Goal: Information Seeking & Learning: Understand process/instructions

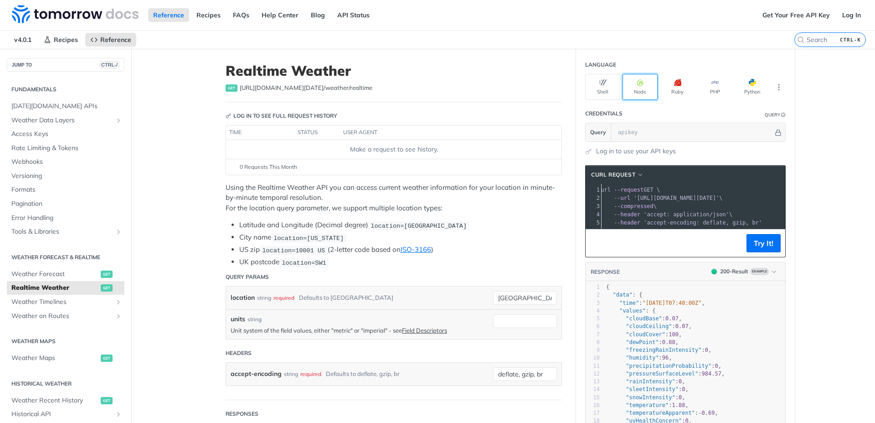
click at [637, 96] on button "Node" at bounding box center [640, 87] width 35 height 26
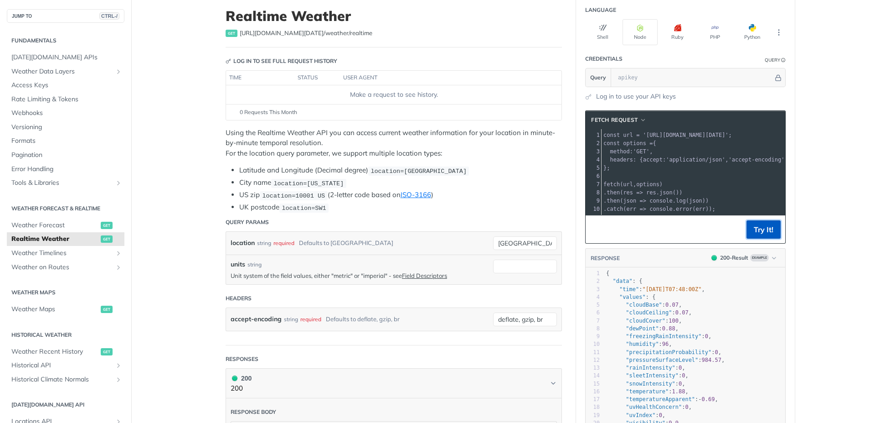
click at [754, 235] on button "Try It!" at bounding box center [764, 229] width 34 height 18
drag, startPoint x: 632, startPoint y: 82, endPoint x: 621, endPoint y: 79, distance: 11.3
click at [621, 79] on input "text" at bounding box center [694, 77] width 160 height 18
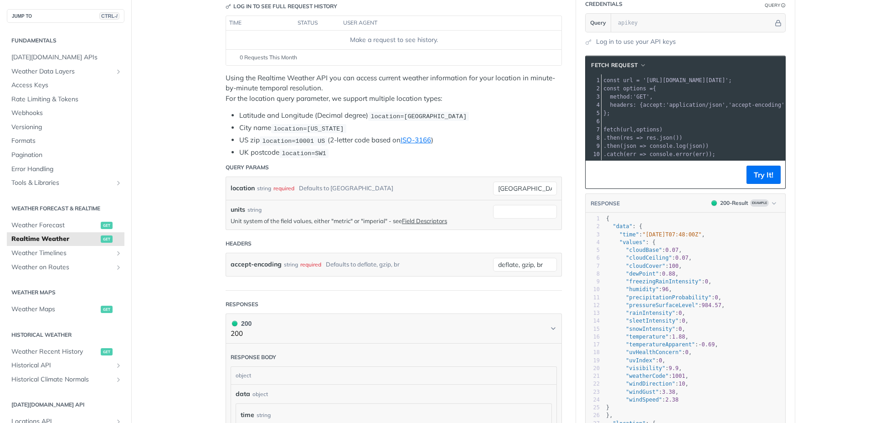
click at [663, 51] on section "fetch Request xxxxxxxxxx 1 const url = 'https://api.tomorrow.io/v4/weather/real…" at bounding box center [685, 258] width 219 height 423
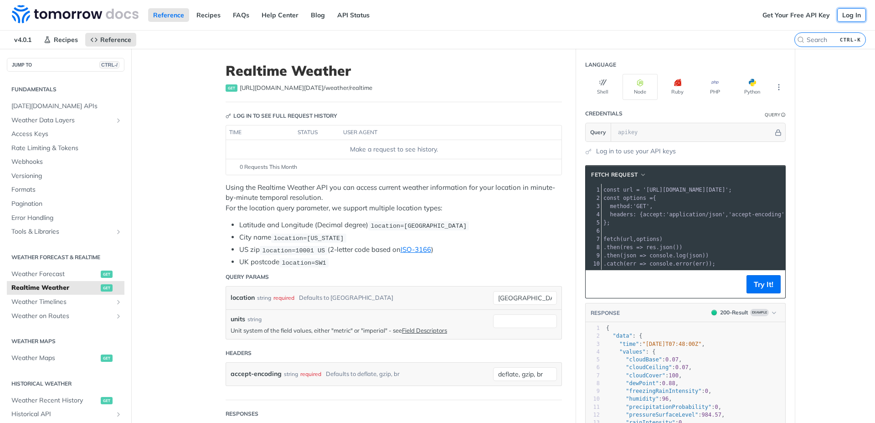
click at [782, 17] on link "Log In" at bounding box center [852, 15] width 29 height 14
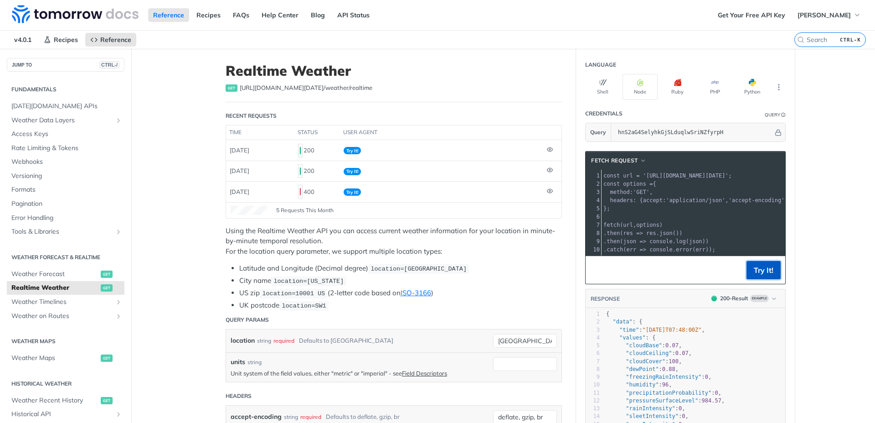
click at [765, 275] on button "Try It!" at bounding box center [764, 270] width 34 height 18
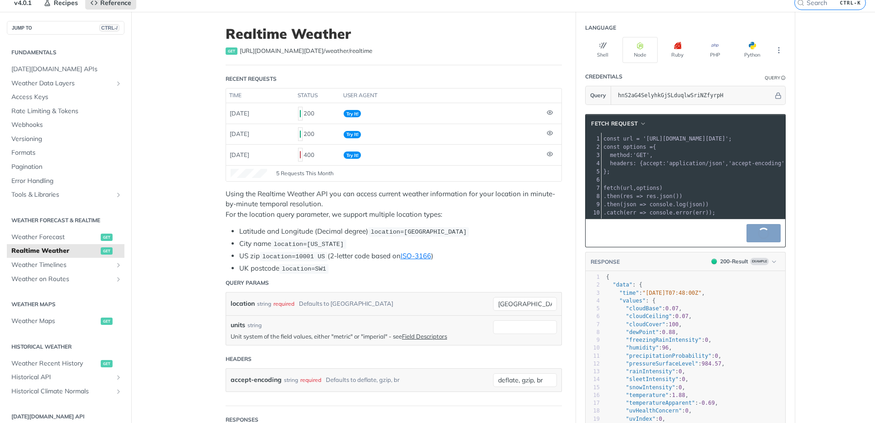
scroll to position [55, 0]
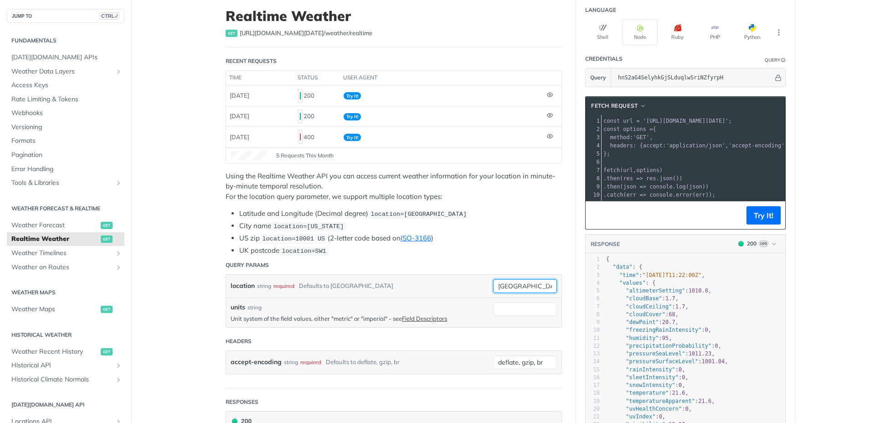
click at [523, 287] on input "toronto" at bounding box center [525, 286] width 64 height 14
type input "t"
click at [764, 220] on button "Try It!" at bounding box center [764, 215] width 34 height 18
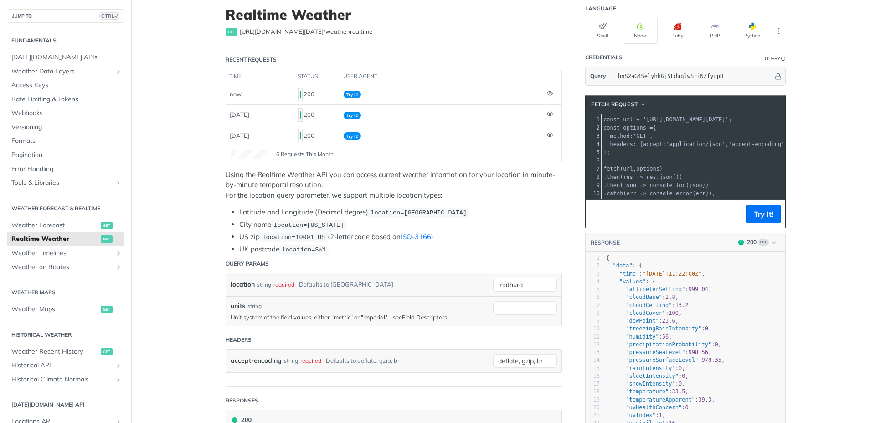
scroll to position [0, 0]
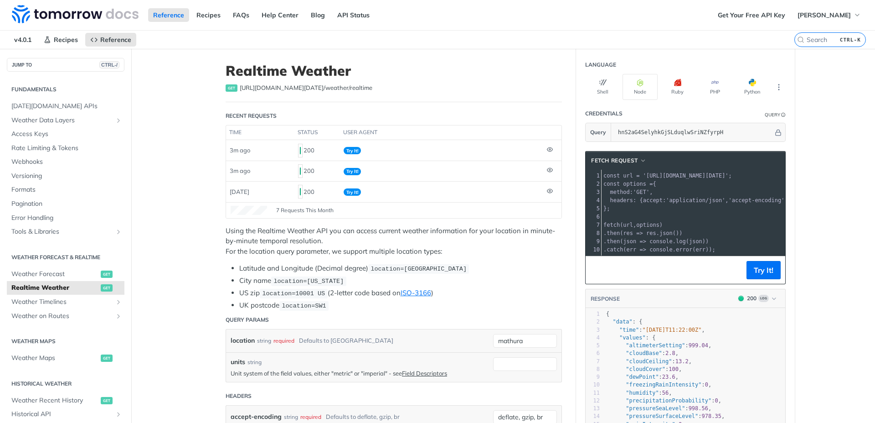
drag, startPoint x: 649, startPoint y: 264, endPoint x: 665, endPoint y: 264, distance: 16.0
click at [665, 264] on footer "Try It!" at bounding box center [686, 270] width 200 height 28
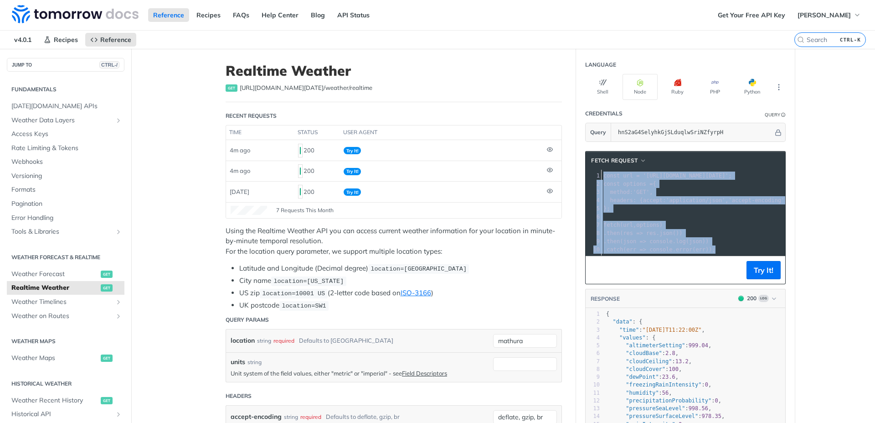
drag, startPoint x: 657, startPoint y: 249, endPoint x: 566, endPoint y: 163, distance: 125.1
copy div "const url = 'https://api.tomorrow.io/v4/weather/realtime?location=mathura&apike…"
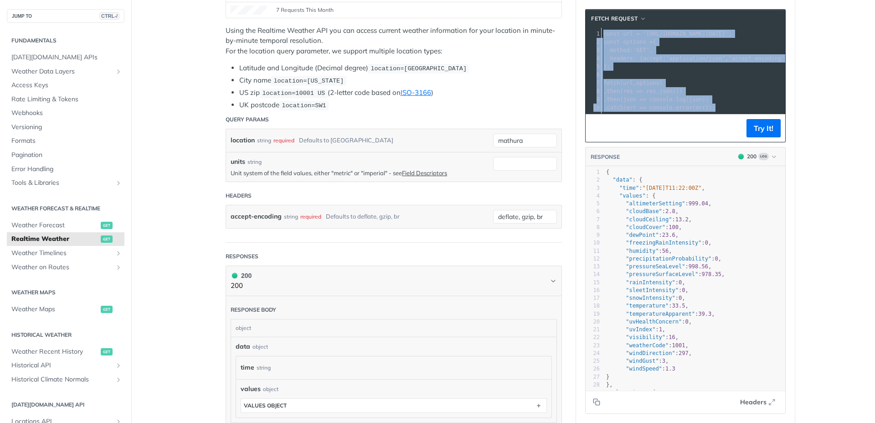
scroll to position [219, 0]
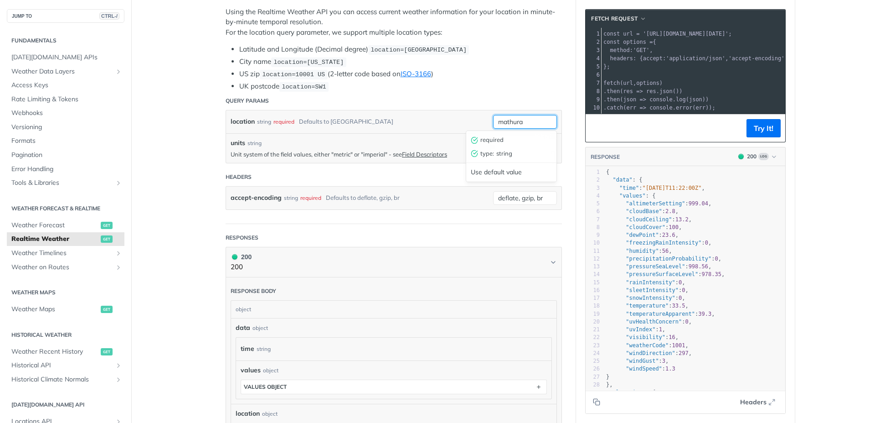
click at [524, 119] on input "mathura" at bounding box center [525, 122] width 64 height 14
type input "m"
click at [436, 182] on header "Headers" at bounding box center [394, 177] width 337 height 18
click at [435, 153] on link "Field Descriptors" at bounding box center [424, 153] width 45 height 7
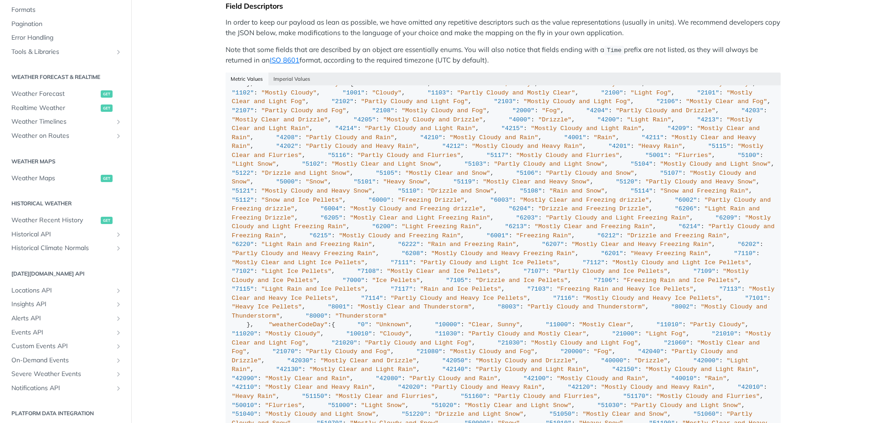
scroll to position [383, 0]
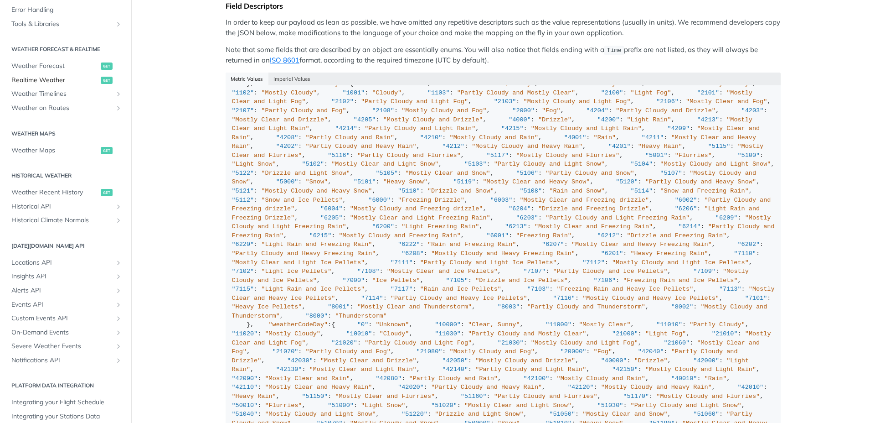
click at [58, 80] on span "Realtime Weather" at bounding box center [54, 80] width 87 height 9
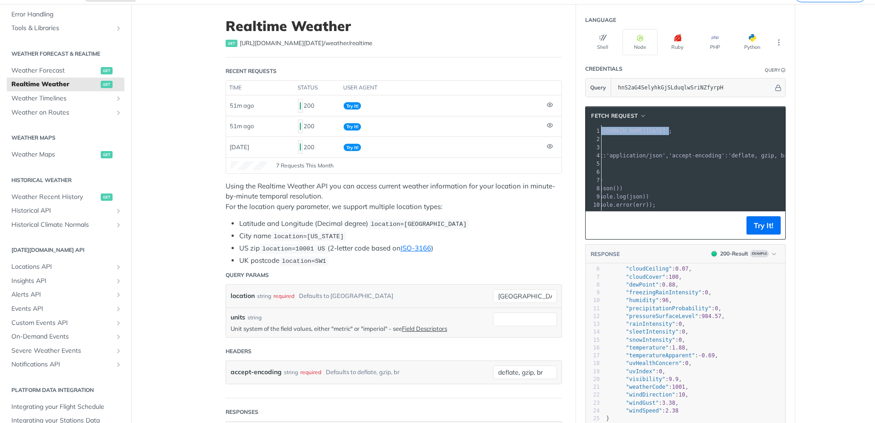
scroll to position [0, 80]
drag, startPoint x: 643, startPoint y: 132, endPoint x: 802, endPoint y: 137, distance: 158.7
click at [538, 130] on span "'https://api.tomorrow.io/v4/weather/realtime?location=toronto&apikey=hnS2aG4Sel…" at bounding box center [495, 131] width 86 height 6
drag, startPoint x: 773, startPoint y: 131, endPoint x: 627, endPoint y: 130, distance: 145.9
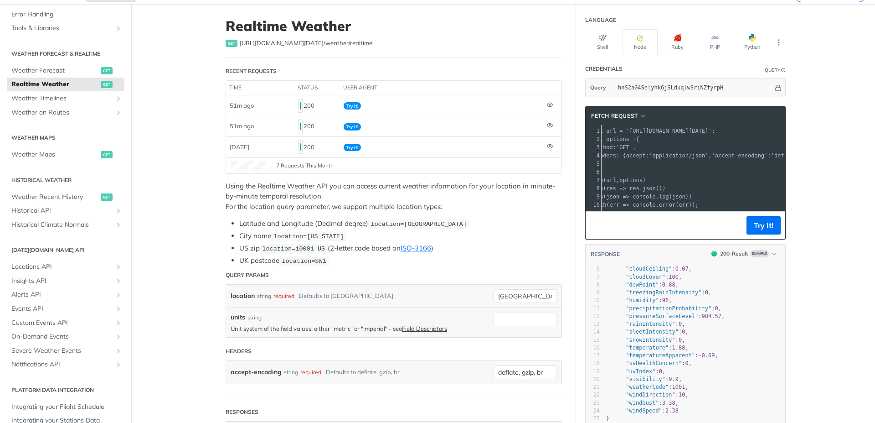
click at [627, 130] on span "'https://api.tomorrow.io/v4/weather/realtime?location=toronto&apikey=hnS2aG4Sel…" at bounding box center [670, 131] width 86 height 6
copy span "https://api.tomorrow.io/v4/weather/realtime?location=toronto&apikey=hnS2aG4Sely…"
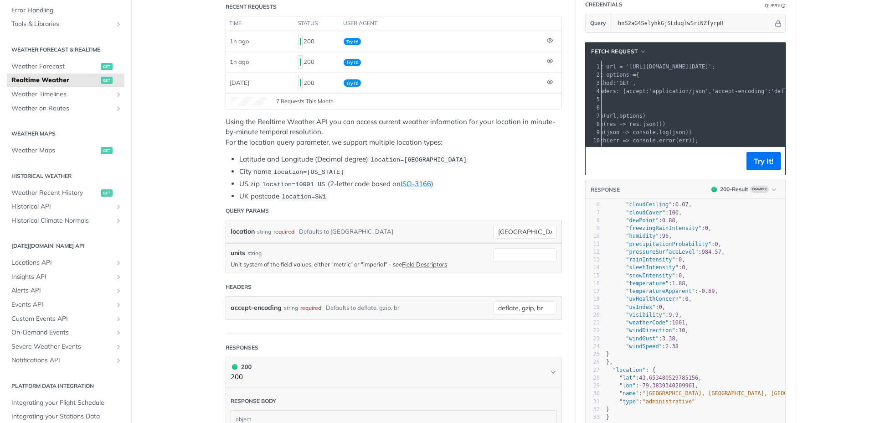
scroll to position [99, 0]
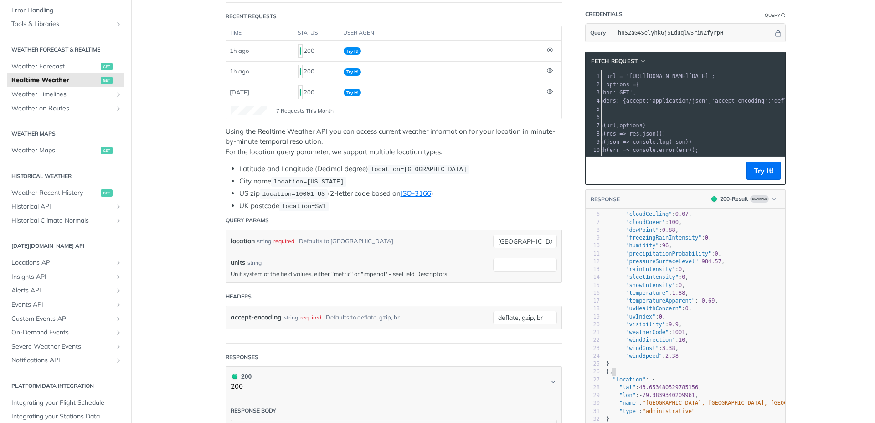
click at [611, 368] on span "}," at bounding box center [609, 371] width 7 height 6
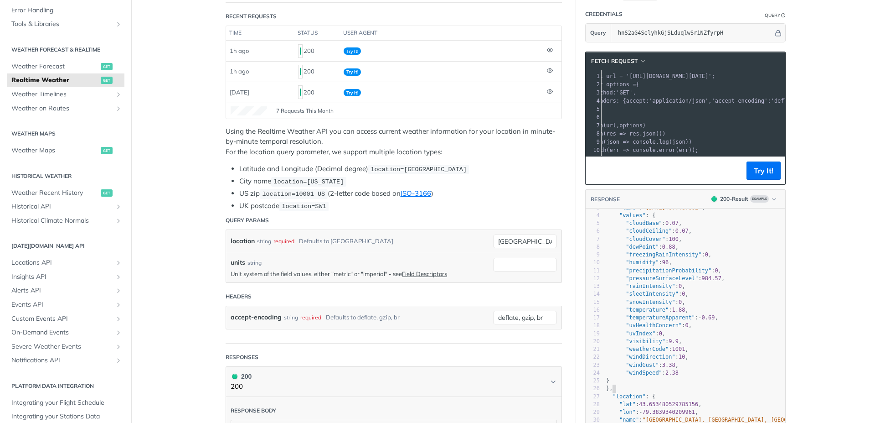
scroll to position [0, 0]
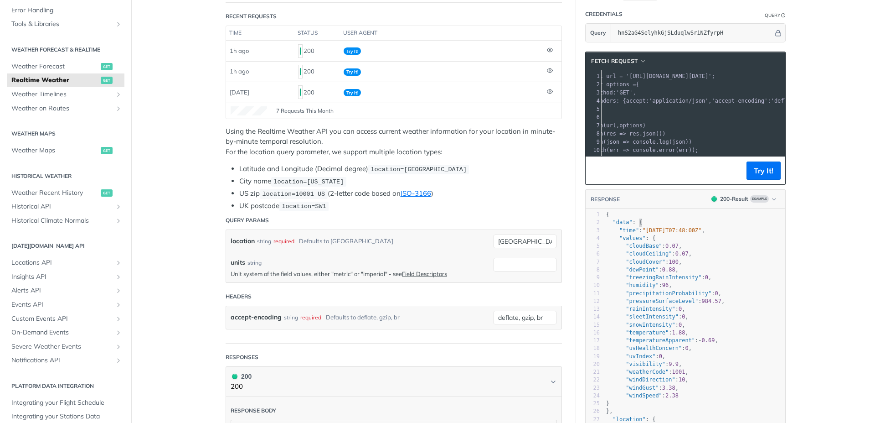
click at [635, 225] on span ""data" : {" at bounding box center [624, 222] width 36 height 6
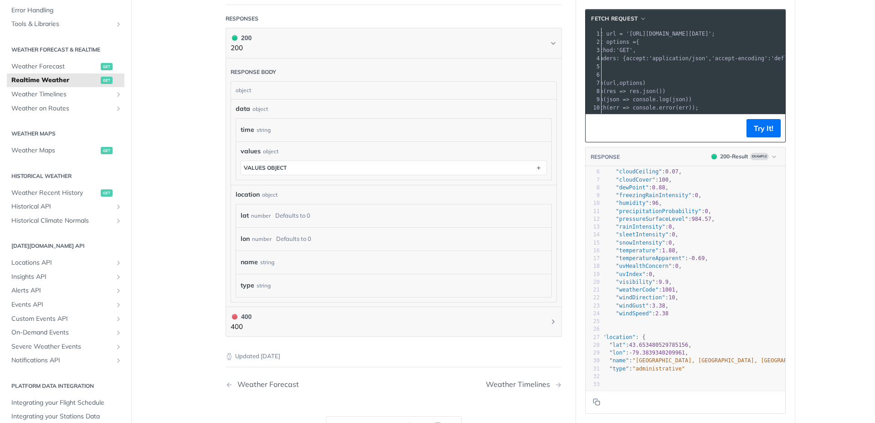
scroll to position [53, 16]
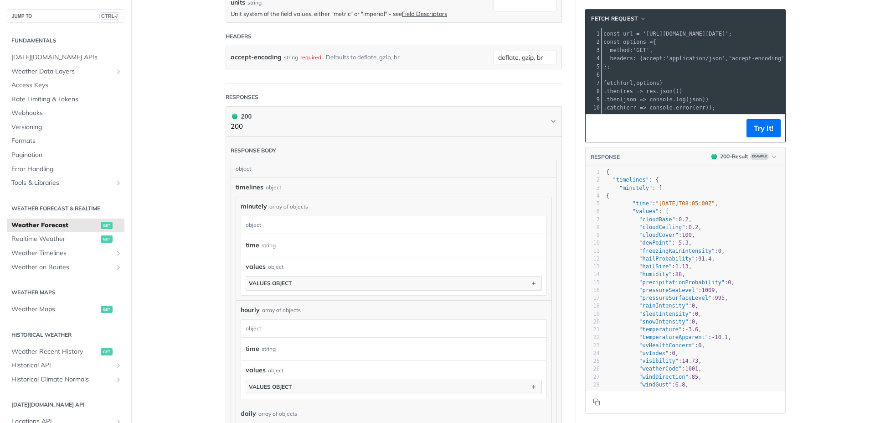
scroll to position [438, 0]
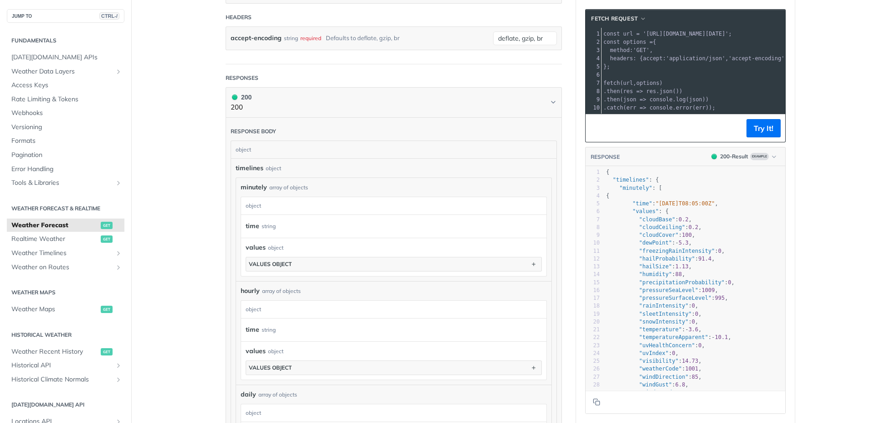
click at [286, 203] on div "object" at bounding box center [392, 205] width 303 height 17
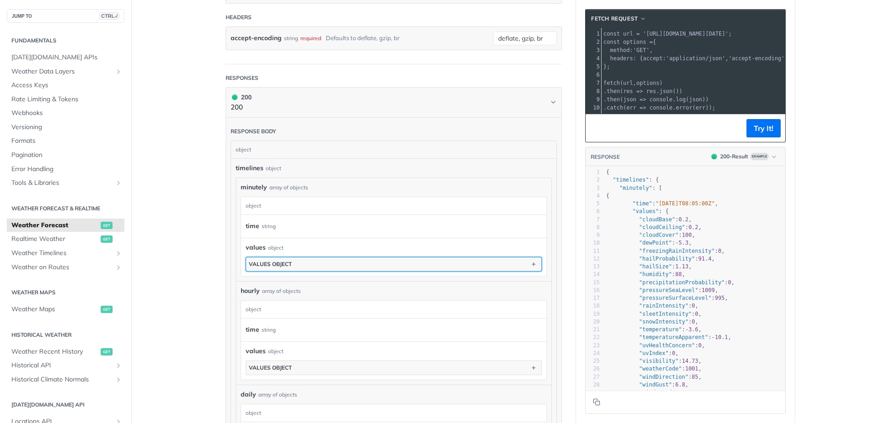
click at [302, 269] on button "values object" at bounding box center [393, 264] width 295 height 14
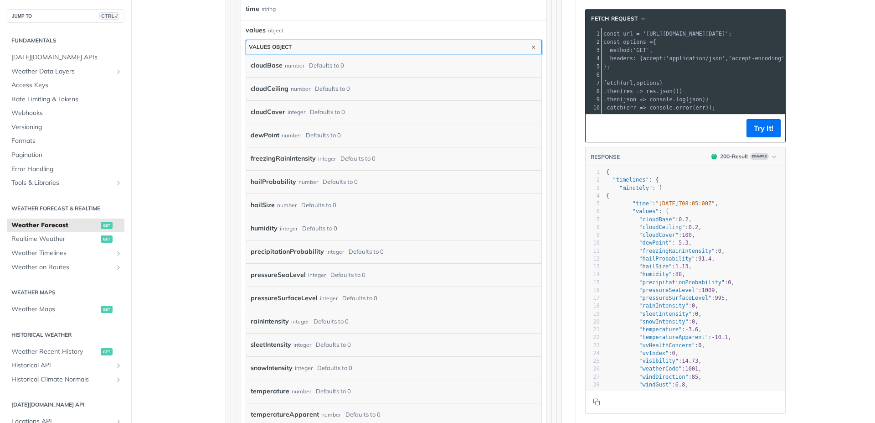
scroll to position [657, 0]
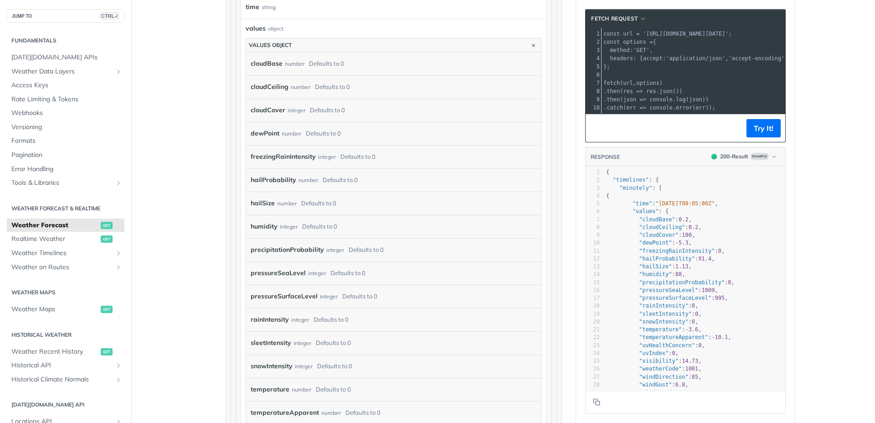
click at [302, 227] on div "Defaults to 0" at bounding box center [319, 226] width 35 height 13
click at [283, 228] on div "integer" at bounding box center [289, 226] width 18 height 13
click at [687, 134] on footer "Try It!" at bounding box center [686, 128] width 200 height 28
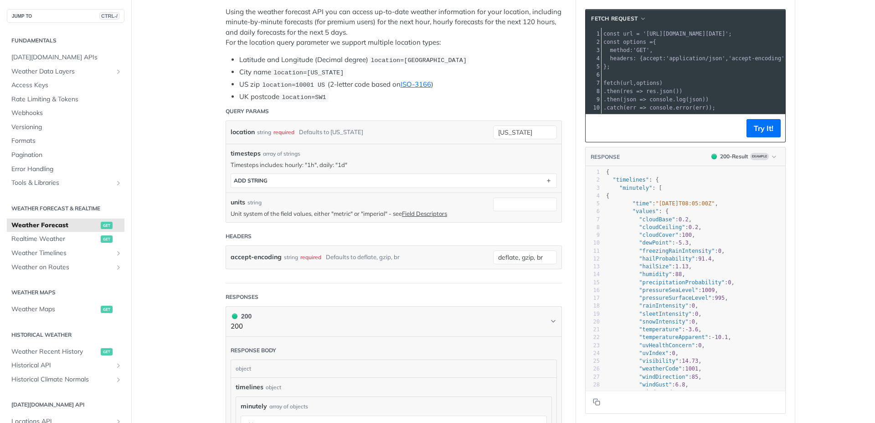
scroll to position [84, 0]
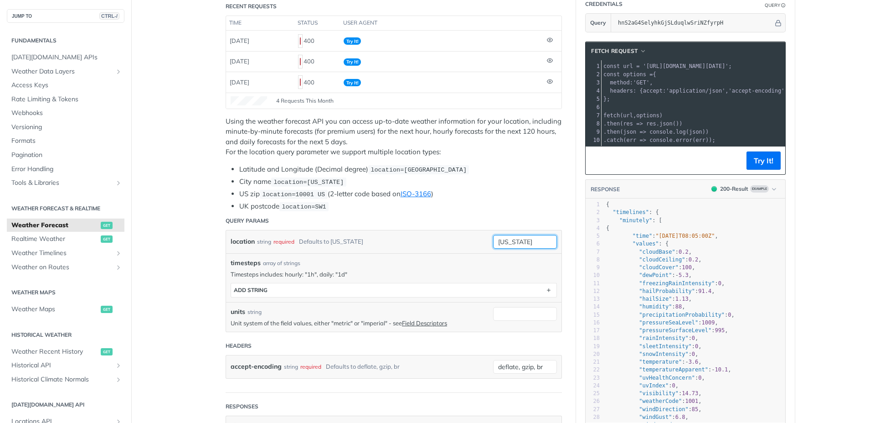
drag, startPoint x: 539, startPoint y: 244, endPoint x: 436, endPoint y: 244, distance: 103.1
click at [436, 244] on div "location string required Defaults to [US_STATE] [US_STATE] required type : stri…" at bounding box center [394, 241] width 336 height 23
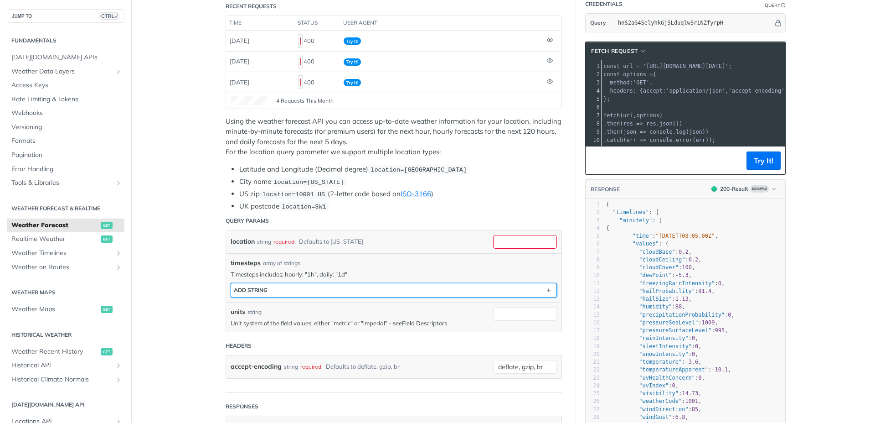
click at [275, 293] on button "ADD string" at bounding box center [394, 290] width 326 height 14
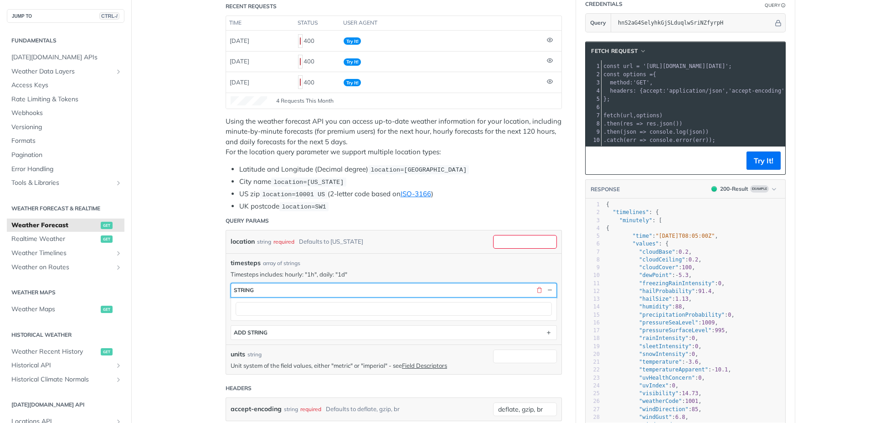
click at [535, 295] on button "string" at bounding box center [394, 290] width 326 height 14
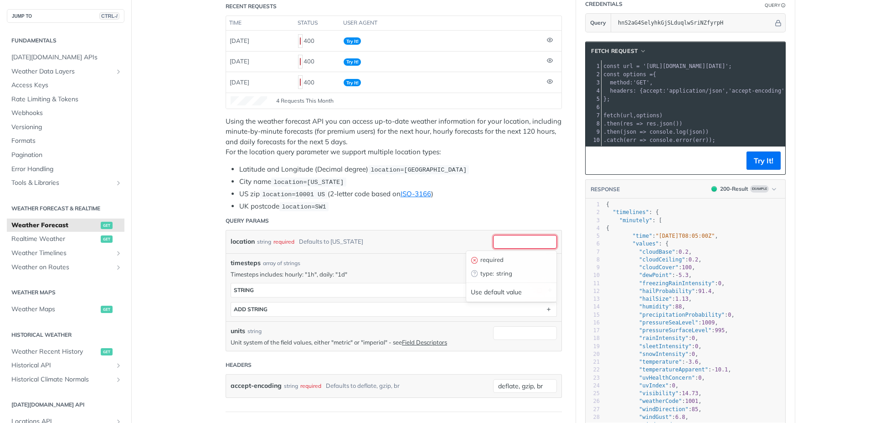
click at [536, 236] on input "location" at bounding box center [525, 242] width 64 height 14
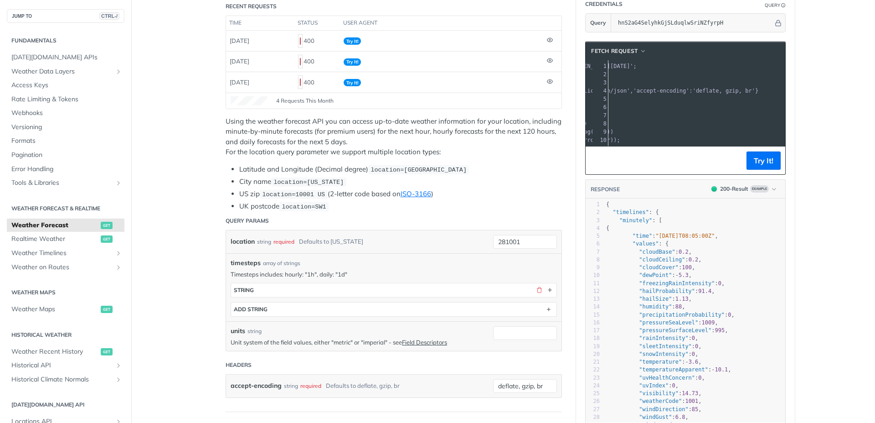
scroll to position [0, 105]
click at [761, 164] on button "Try It!" at bounding box center [764, 160] width 34 height 18
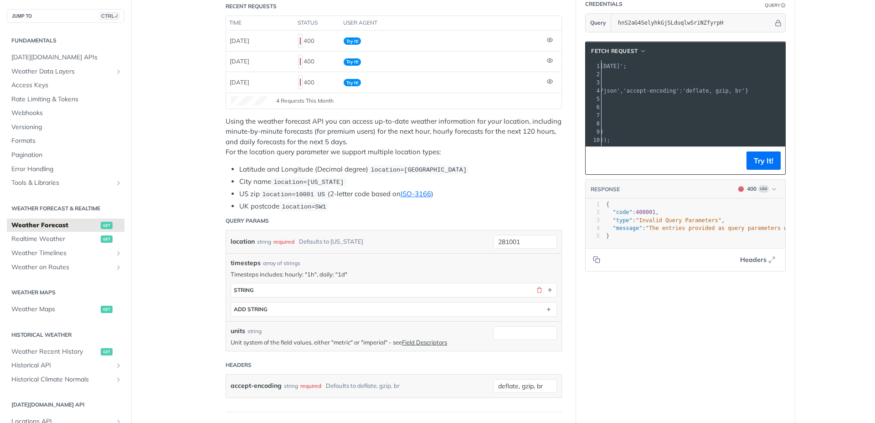
scroll to position [0, 0]
drag, startPoint x: 523, startPoint y: 242, endPoint x: 481, endPoint y: 244, distance: 42.0
click at [481, 244] on div "location string required Defaults to [US_STATE] 281001 required type : string U…" at bounding box center [394, 241] width 336 height 23
click at [765, 170] on button "Try It!" at bounding box center [764, 160] width 34 height 18
click at [507, 244] on input "282310" at bounding box center [525, 242] width 64 height 14
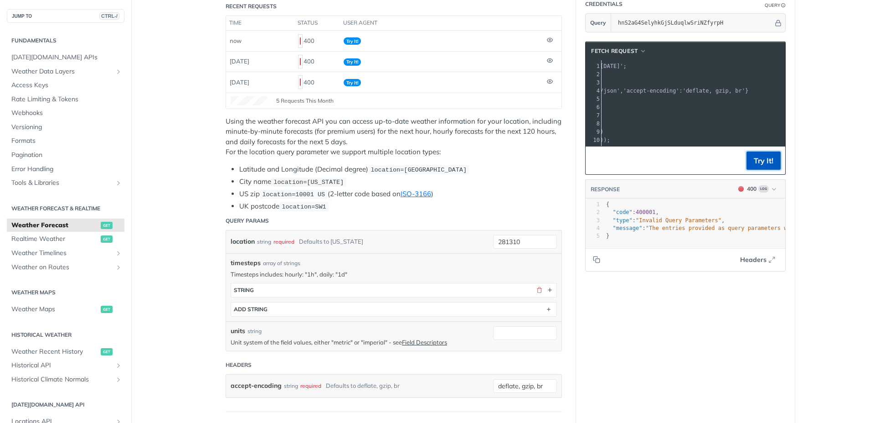
click at [766, 163] on button "Try It!" at bounding box center [764, 160] width 34 height 18
click at [525, 243] on input "281310" at bounding box center [525, 242] width 64 height 14
type input "2"
click at [756, 170] on button "Try It!" at bounding box center [764, 160] width 34 height 18
click at [763, 170] on button "Try It!" at bounding box center [764, 160] width 34 height 18
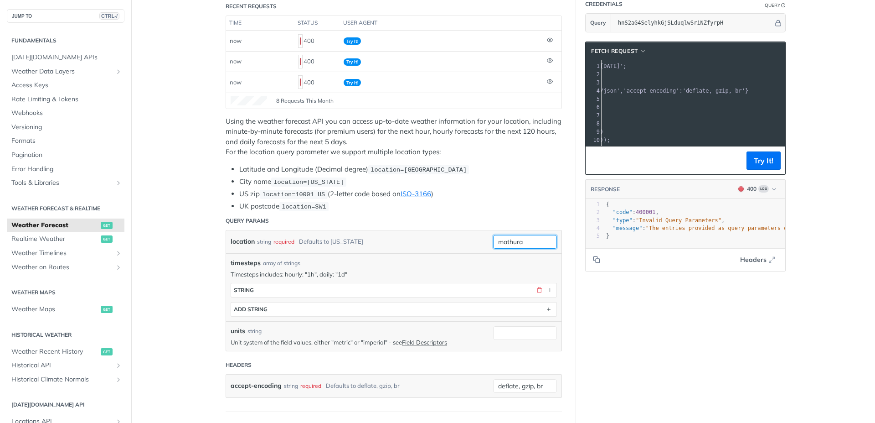
click at [525, 244] on input "mathura" at bounding box center [525, 242] width 64 height 14
type input "m"
click at [535, 288] on button "button" at bounding box center [539, 290] width 8 height 8
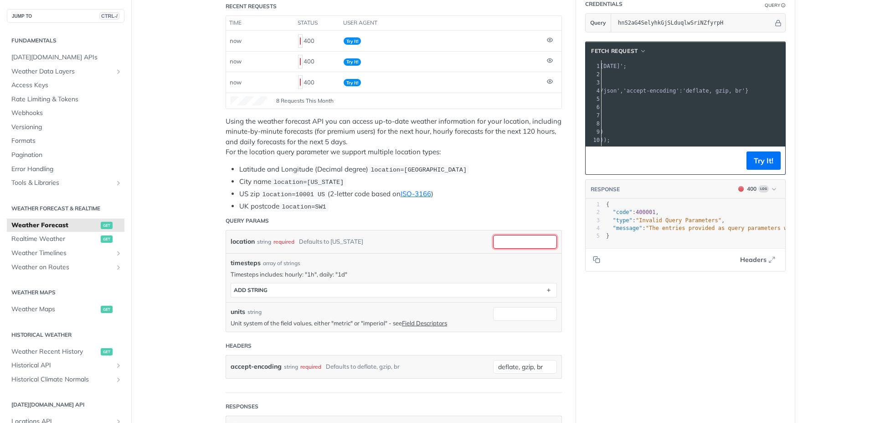
click at [537, 244] on input "location" at bounding box center [525, 242] width 64 height 14
type input "mathura"
click at [772, 170] on button "Try It!" at bounding box center [764, 160] width 34 height 18
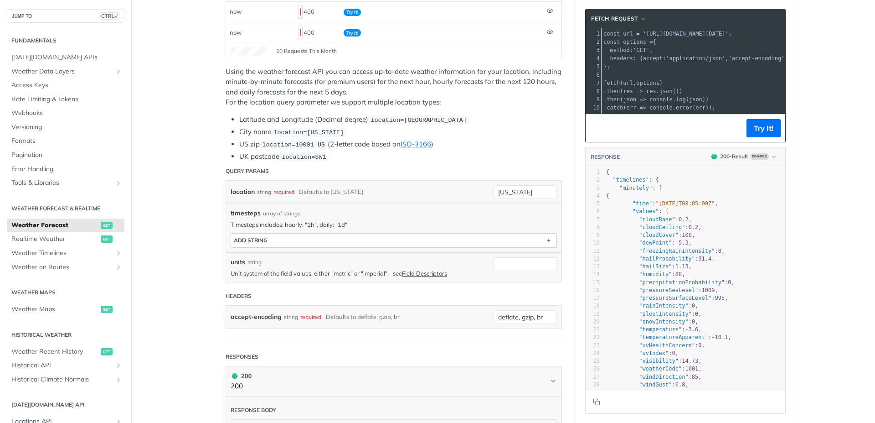
scroll to position [164, 0]
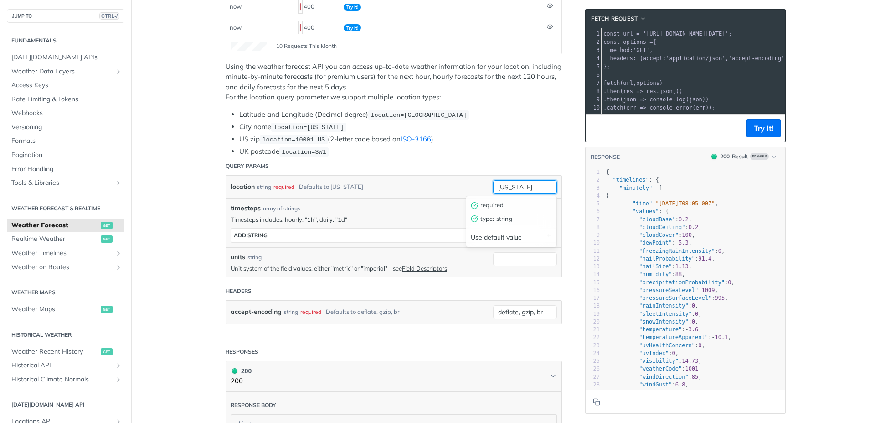
click at [531, 186] on input "[US_STATE]" at bounding box center [525, 187] width 64 height 14
type input "n"
click at [764, 135] on button "Try It!" at bounding box center [764, 128] width 34 height 18
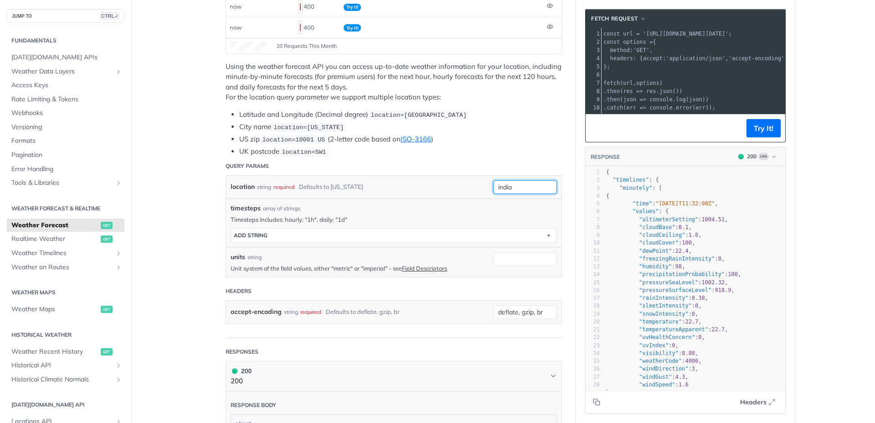
click at [513, 187] on input "india" at bounding box center [525, 187] width 64 height 14
type input "i"
click at [762, 137] on button "Try It!" at bounding box center [764, 128] width 34 height 18
click at [516, 186] on input "delhi" at bounding box center [525, 187] width 64 height 14
type input "d"
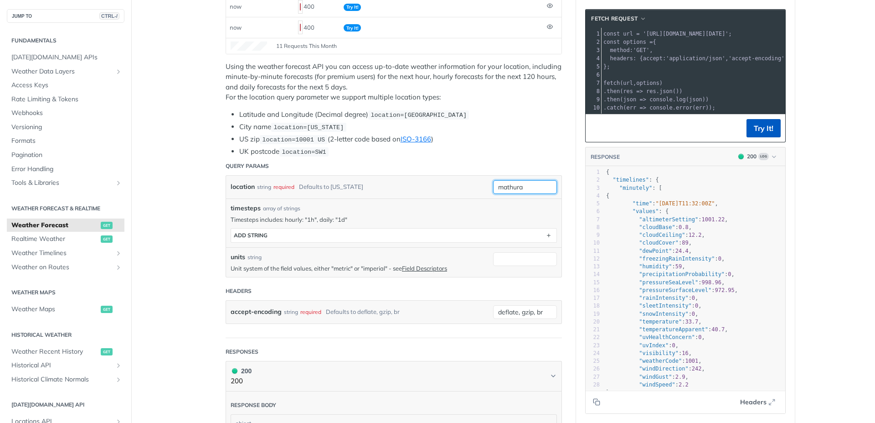
type input "mathura"
click at [766, 134] on button "Try It!" at bounding box center [764, 128] width 34 height 18
click at [49, 237] on span "Realtime Weather" at bounding box center [54, 238] width 87 height 9
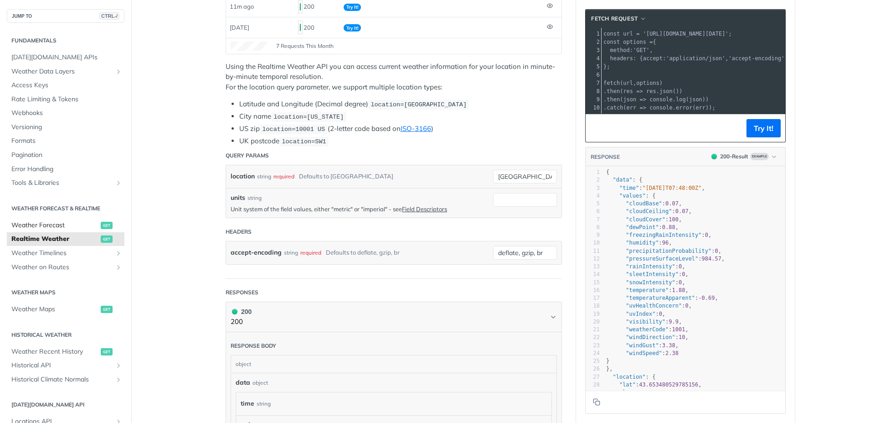
click at [38, 229] on span "Weather Forecast" at bounding box center [54, 225] width 87 height 9
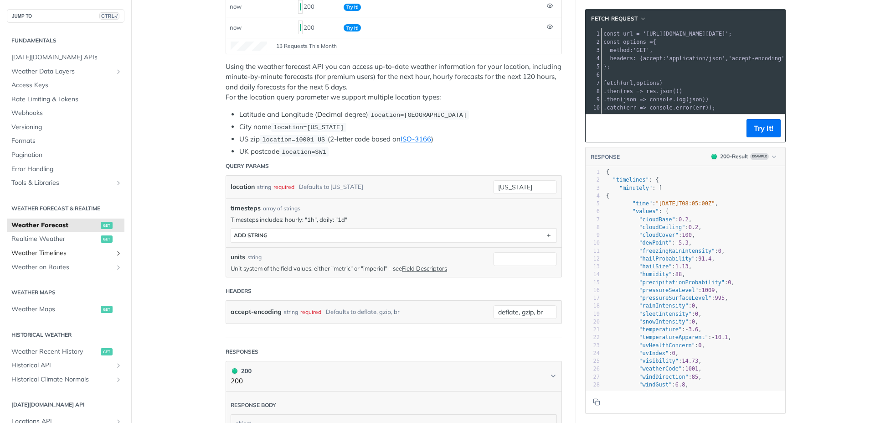
click at [37, 255] on span "Weather Timelines" at bounding box center [61, 253] width 101 height 9
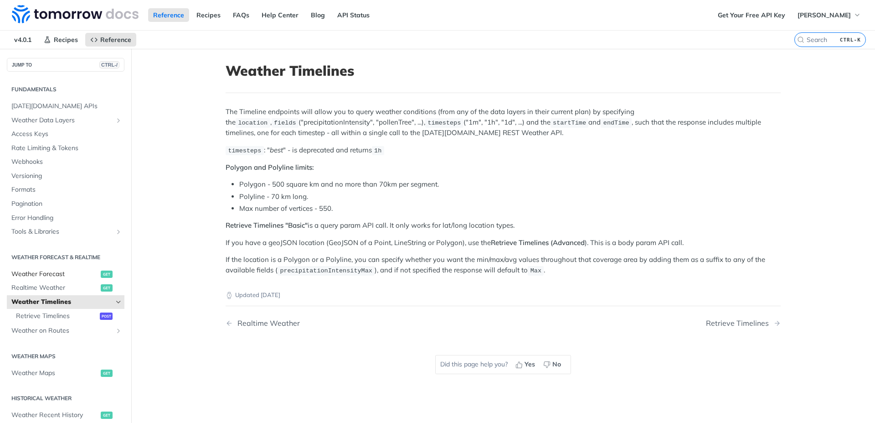
click at [26, 278] on span "Weather Forecast" at bounding box center [54, 273] width 87 height 9
